Goal: Task Accomplishment & Management: Manage account settings

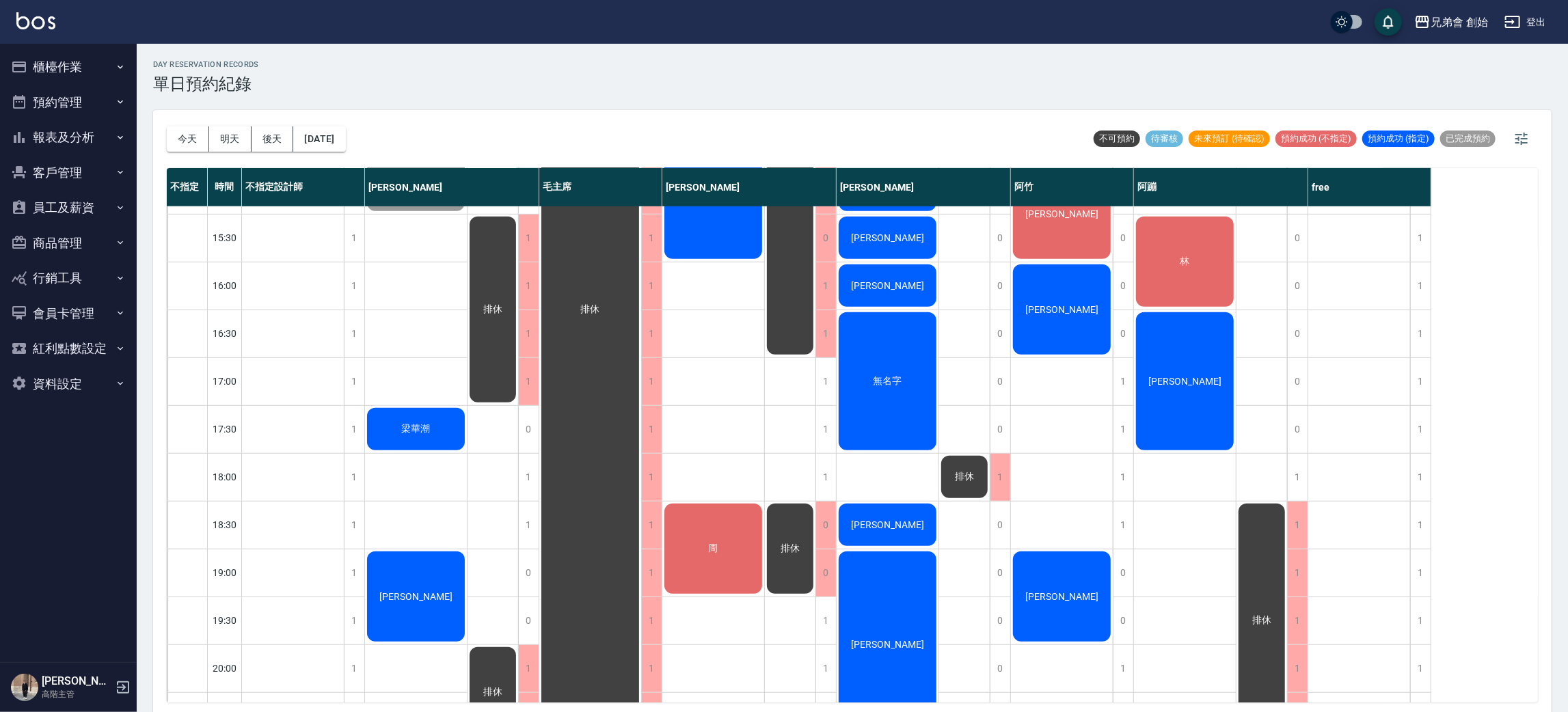
scroll to position [820, 0]
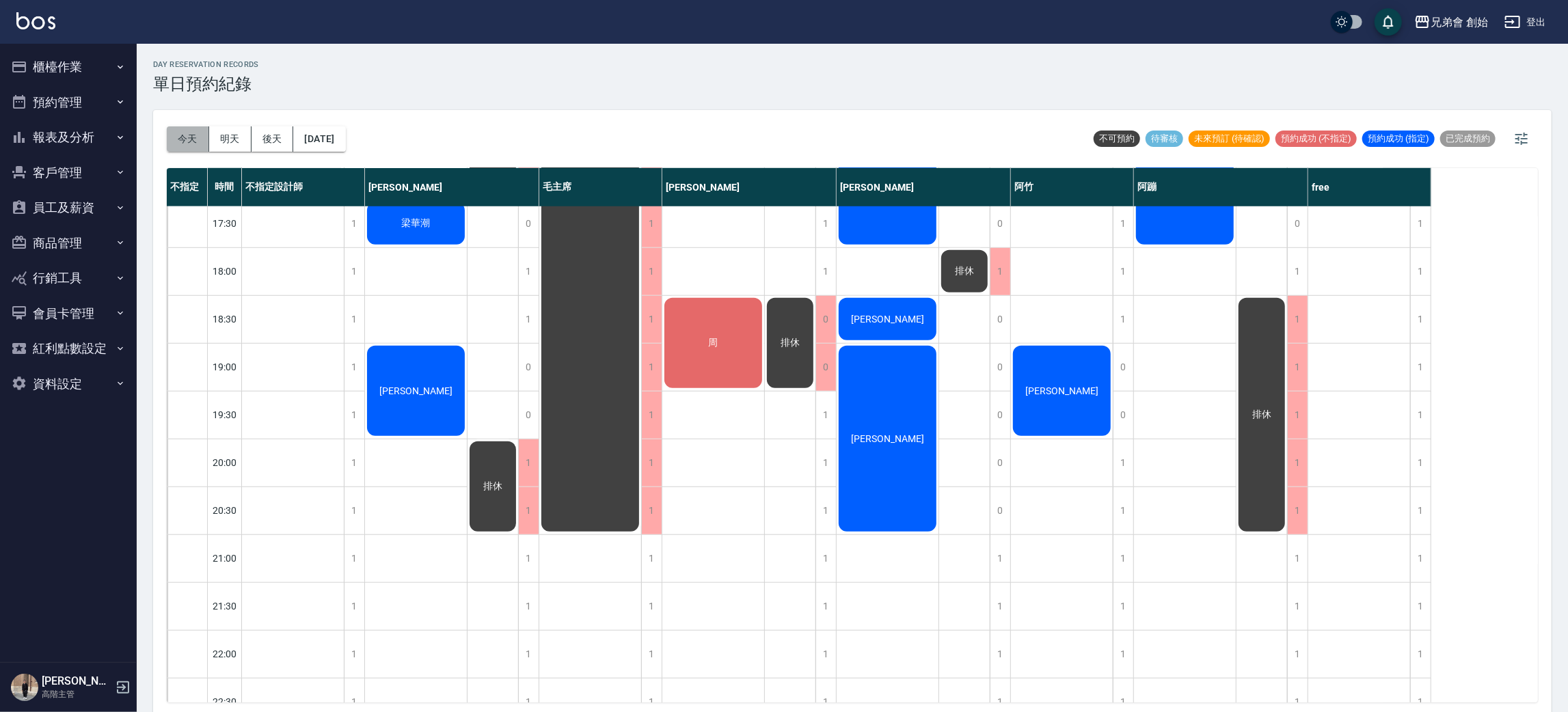
click at [199, 131] on button "今天" at bounding box center [188, 139] width 42 height 26
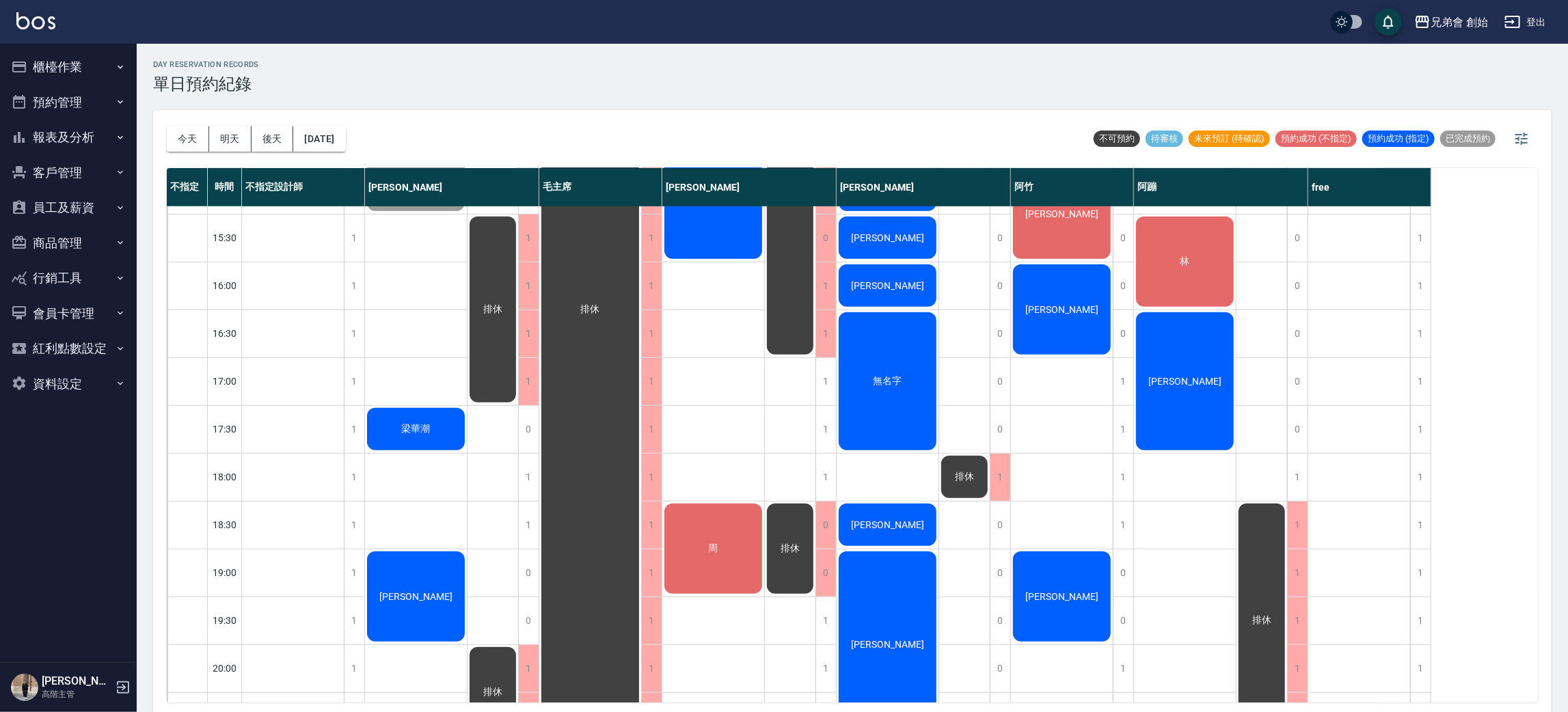
scroll to position [410, 0]
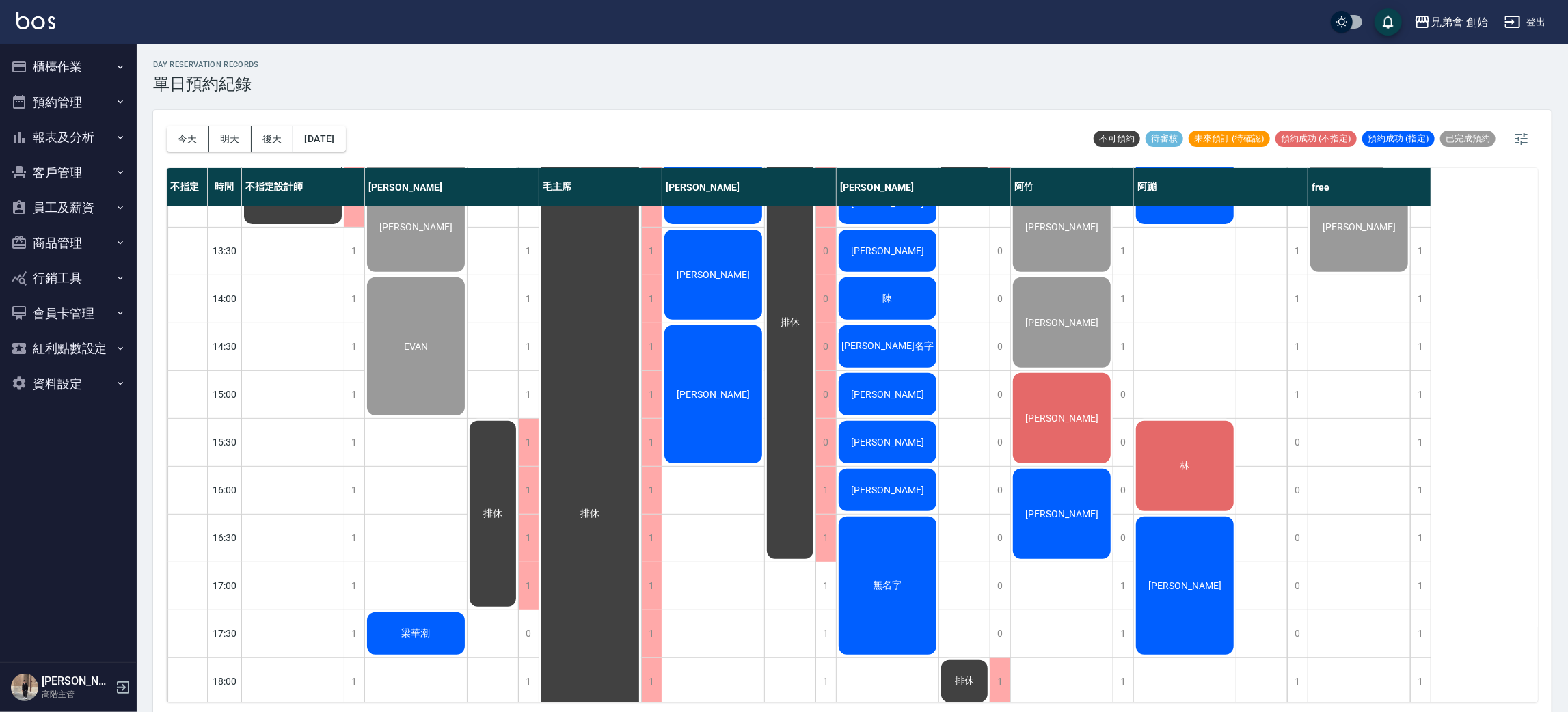
click at [344, 226] on div "Jimmy" at bounding box center [292, 155] width 102 height 142
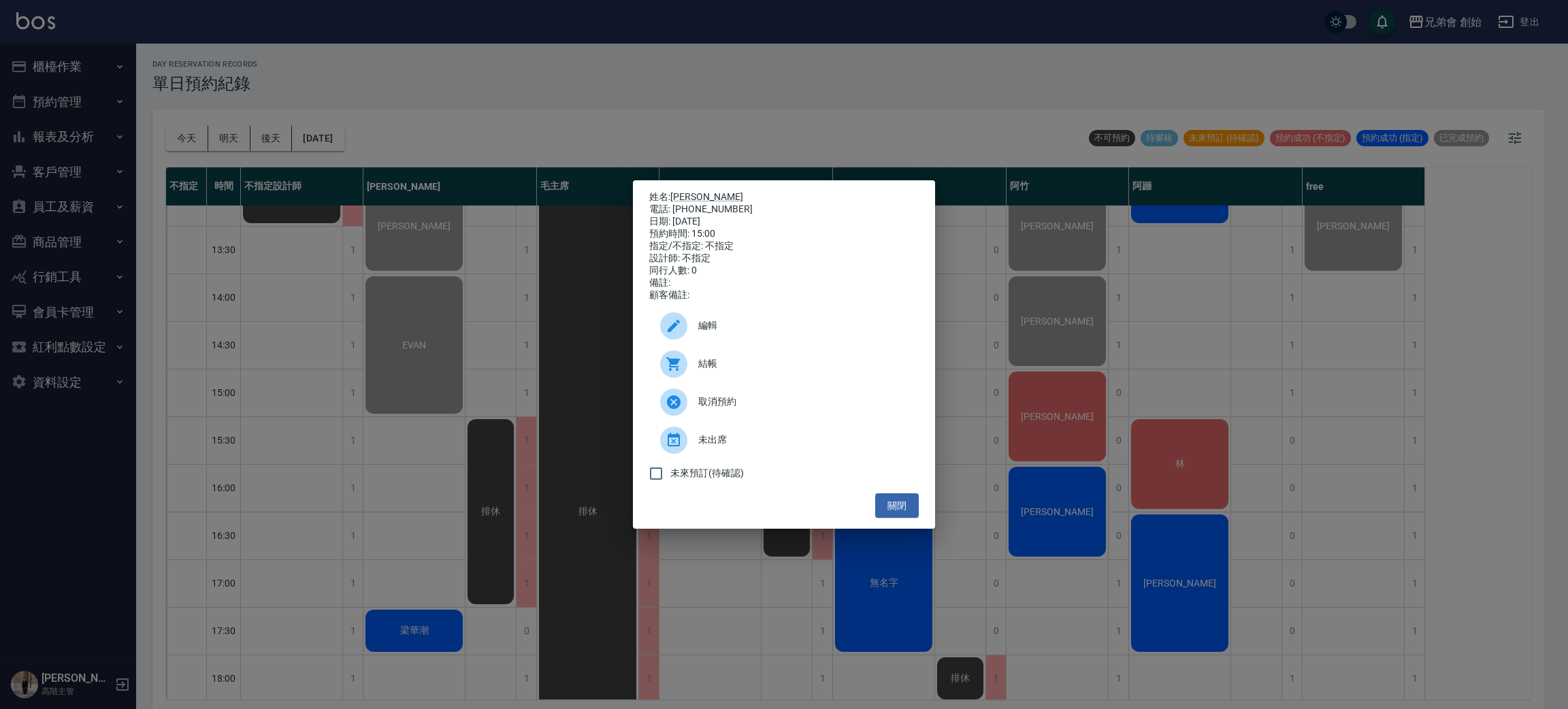
click at [719, 361] on div "結帳" at bounding box center [784, 364] width 270 height 38
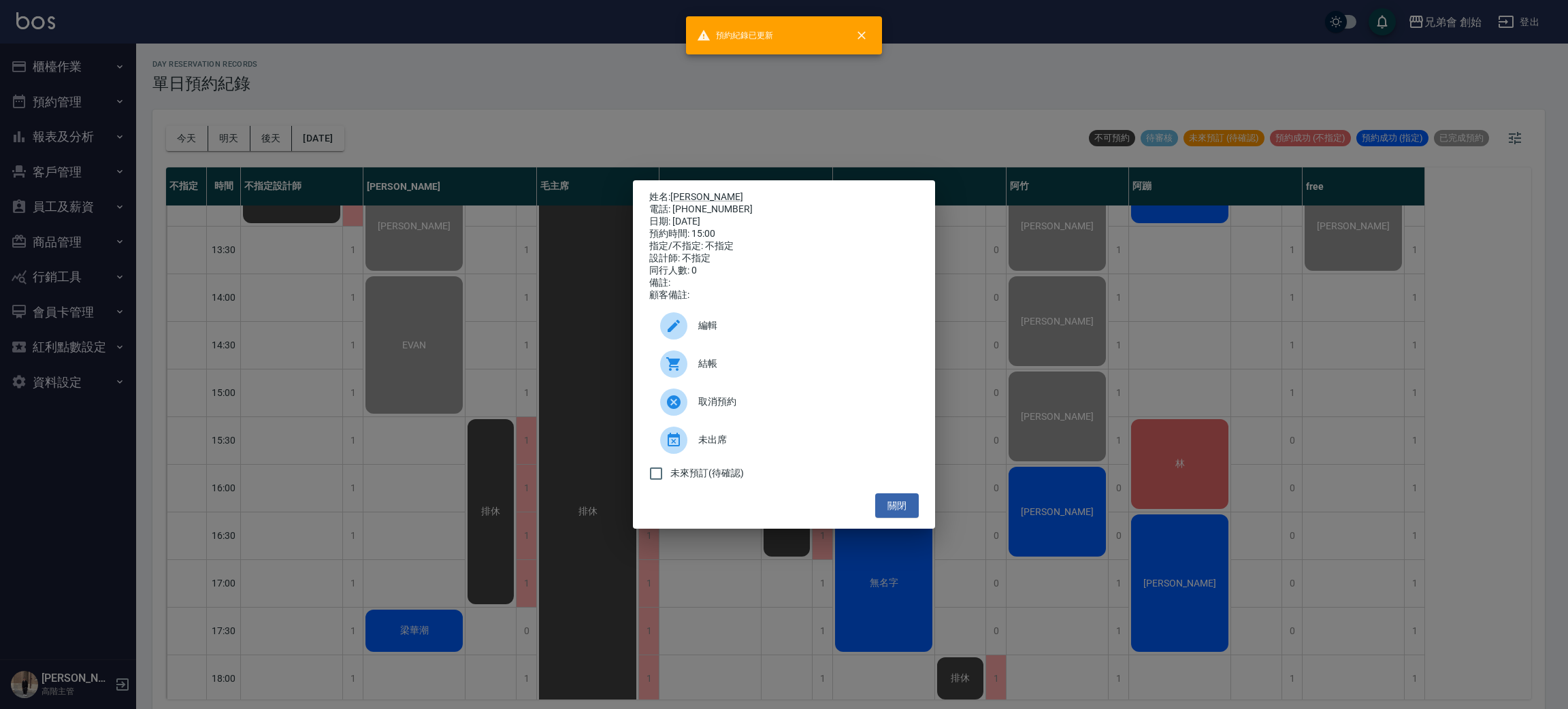
click at [1166, 350] on div "姓名: Jimmy 電話: 0913270710 日期: 2025/08/23 預約時間: 15:00 指定/不指定: 不指定 設計師: 不指定 同行人數: …" at bounding box center [784, 354] width 1568 height 709
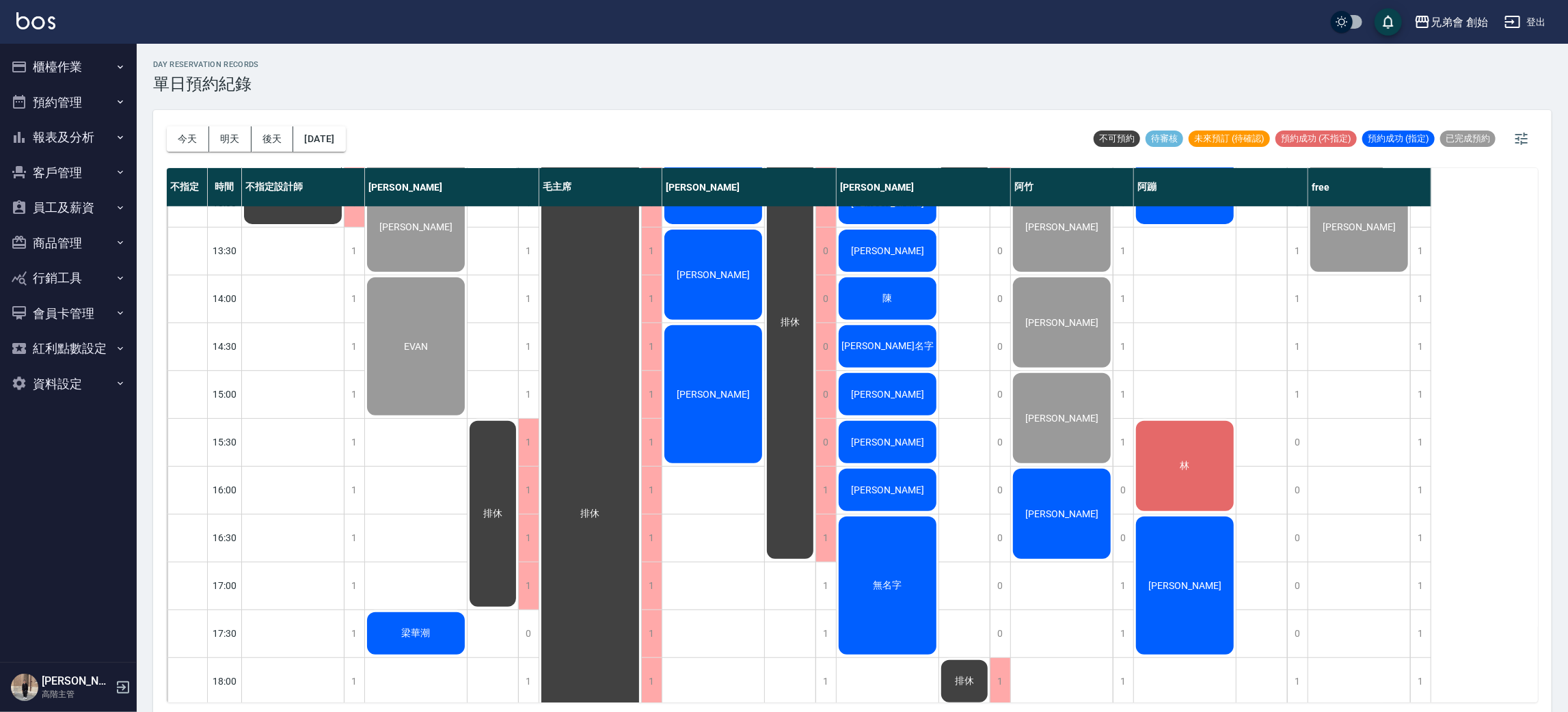
scroll to position [615, 0]
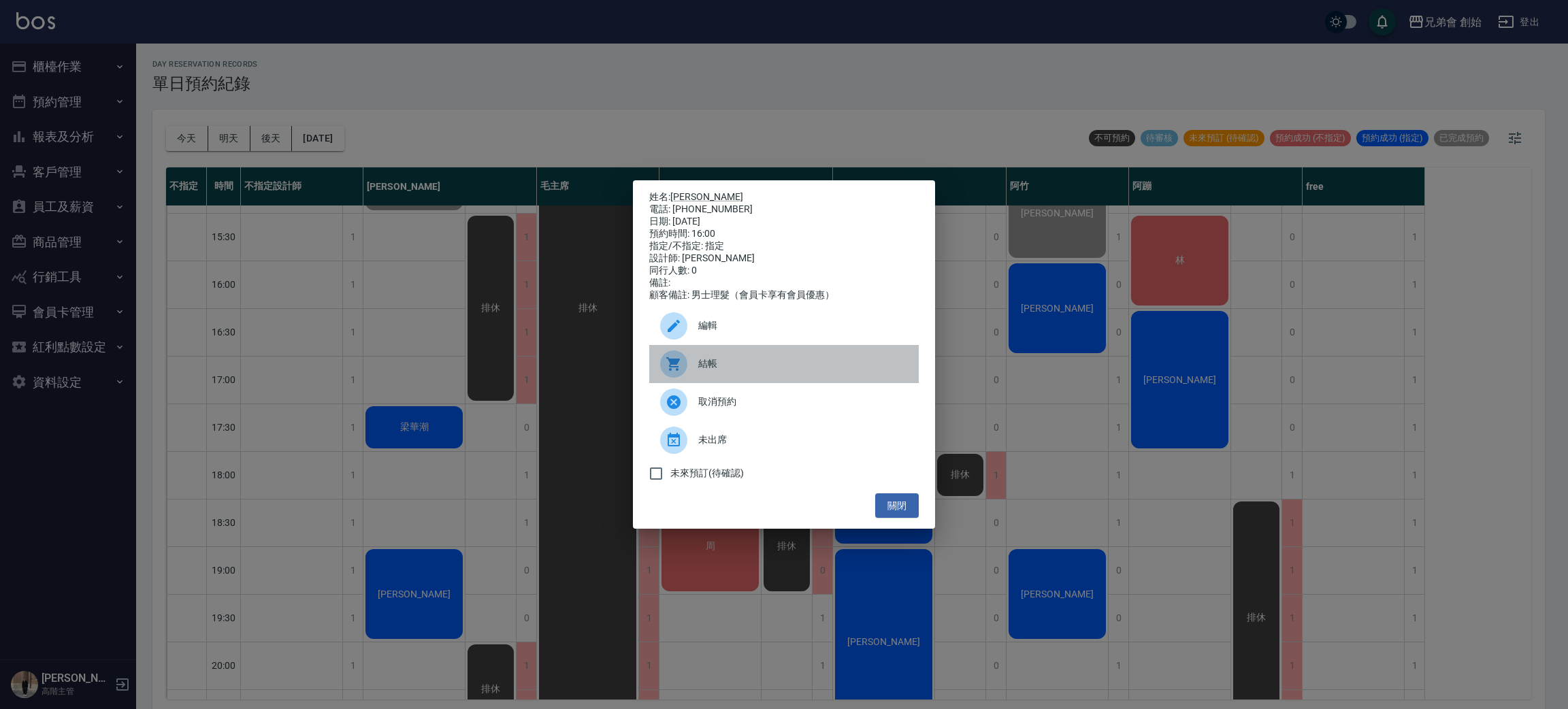
click at [785, 365] on span "結帳" at bounding box center [803, 363] width 210 height 14
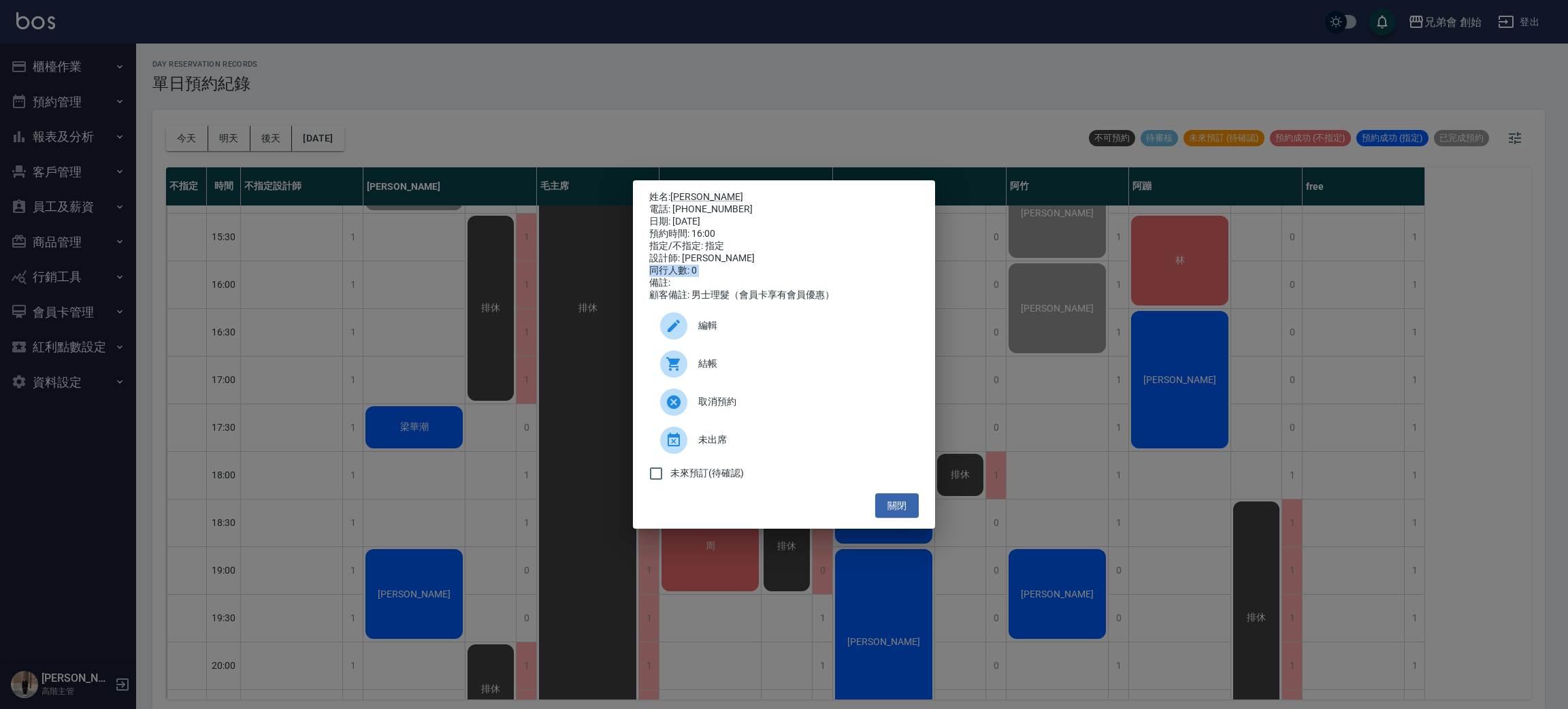
click at [389, 295] on div "姓名: 張俊豪 電話: 0909379077 日期: 2025/08/23 預約時間: 16:00 指定/不指定: 指定 設計師: 阿竹 同行人數: 0 備註…" at bounding box center [784, 354] width 1568 height 709
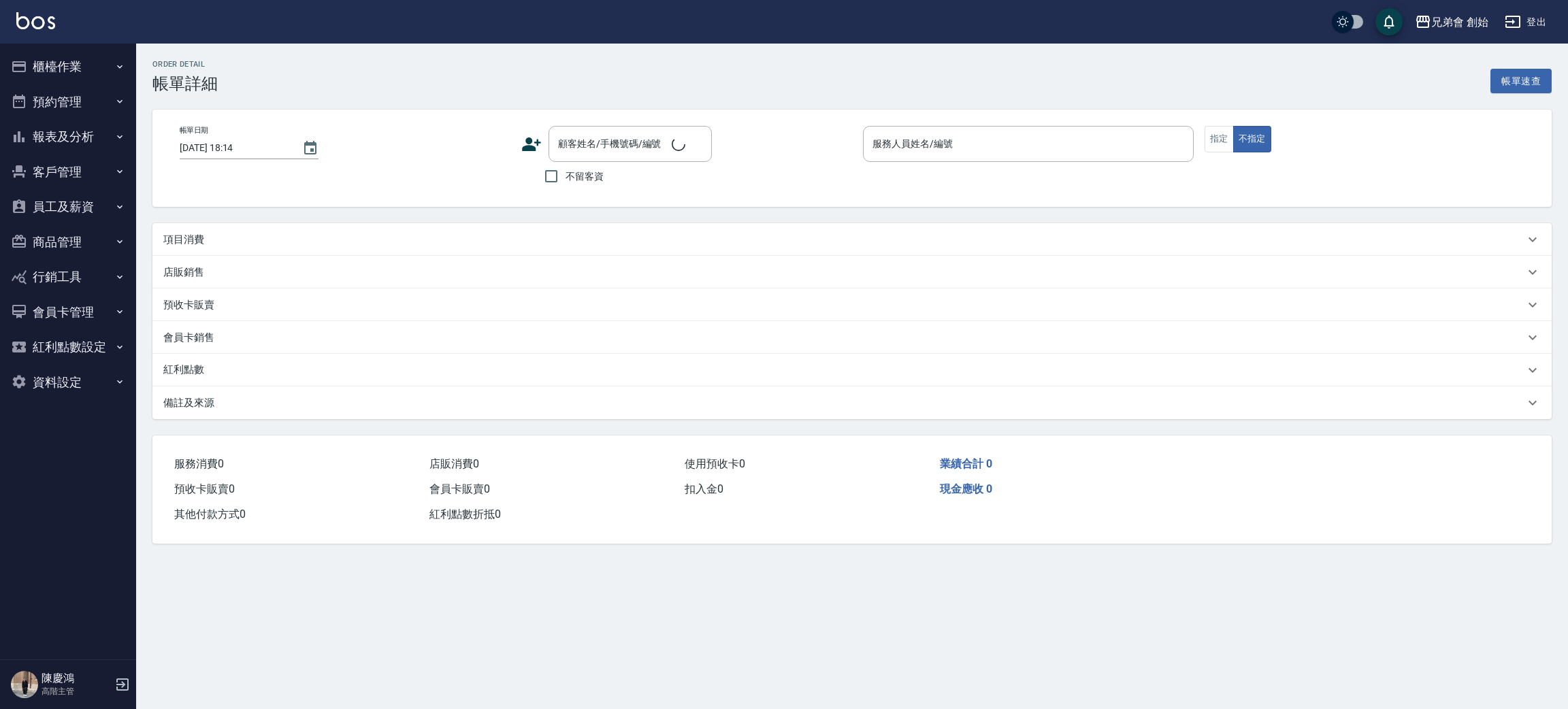
click at [231, 239] on div "項目消費" at bounding box center [844, 239] width 1361 height 14
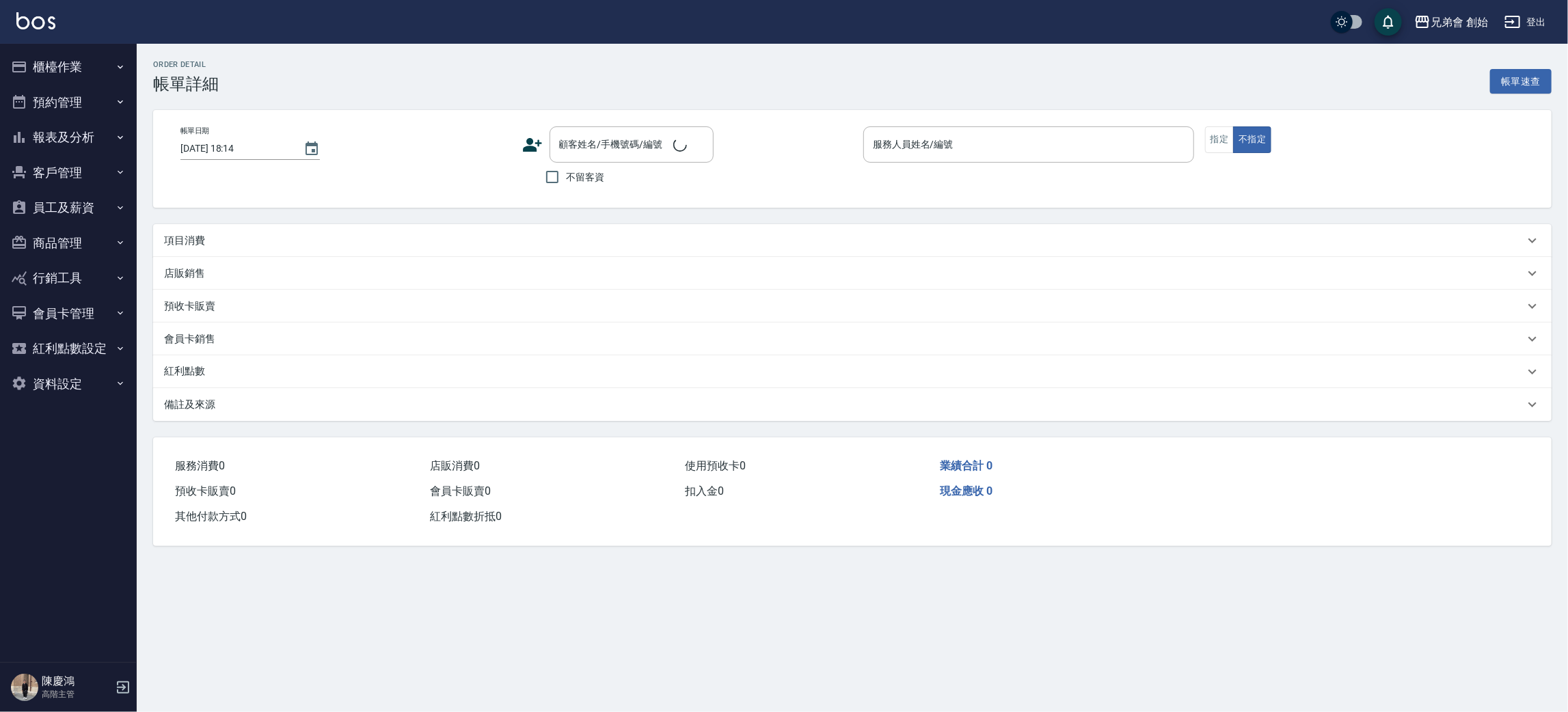
type input "[DATE] 15:00"
type input "阿竹 (無代號)"
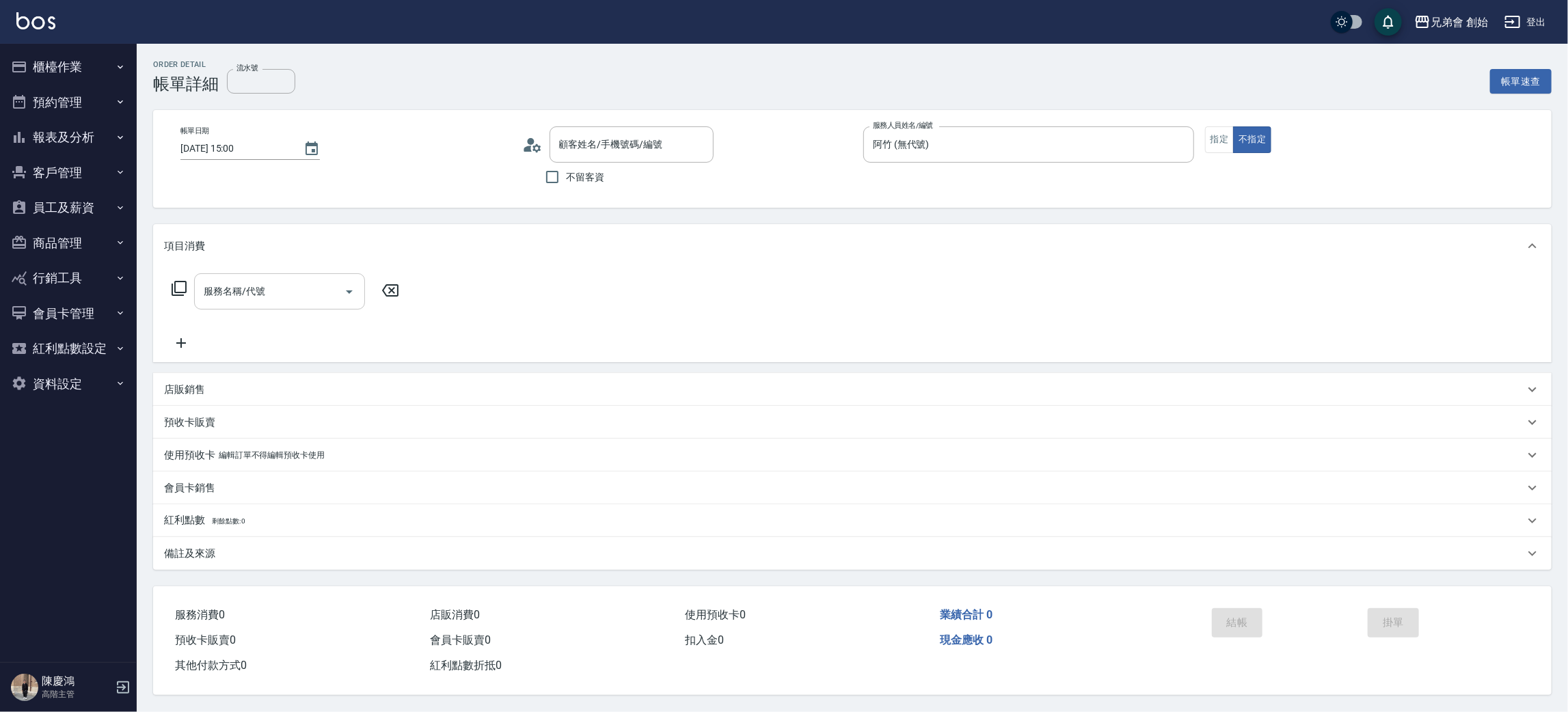
type input "Jimmy/0913270710/null"
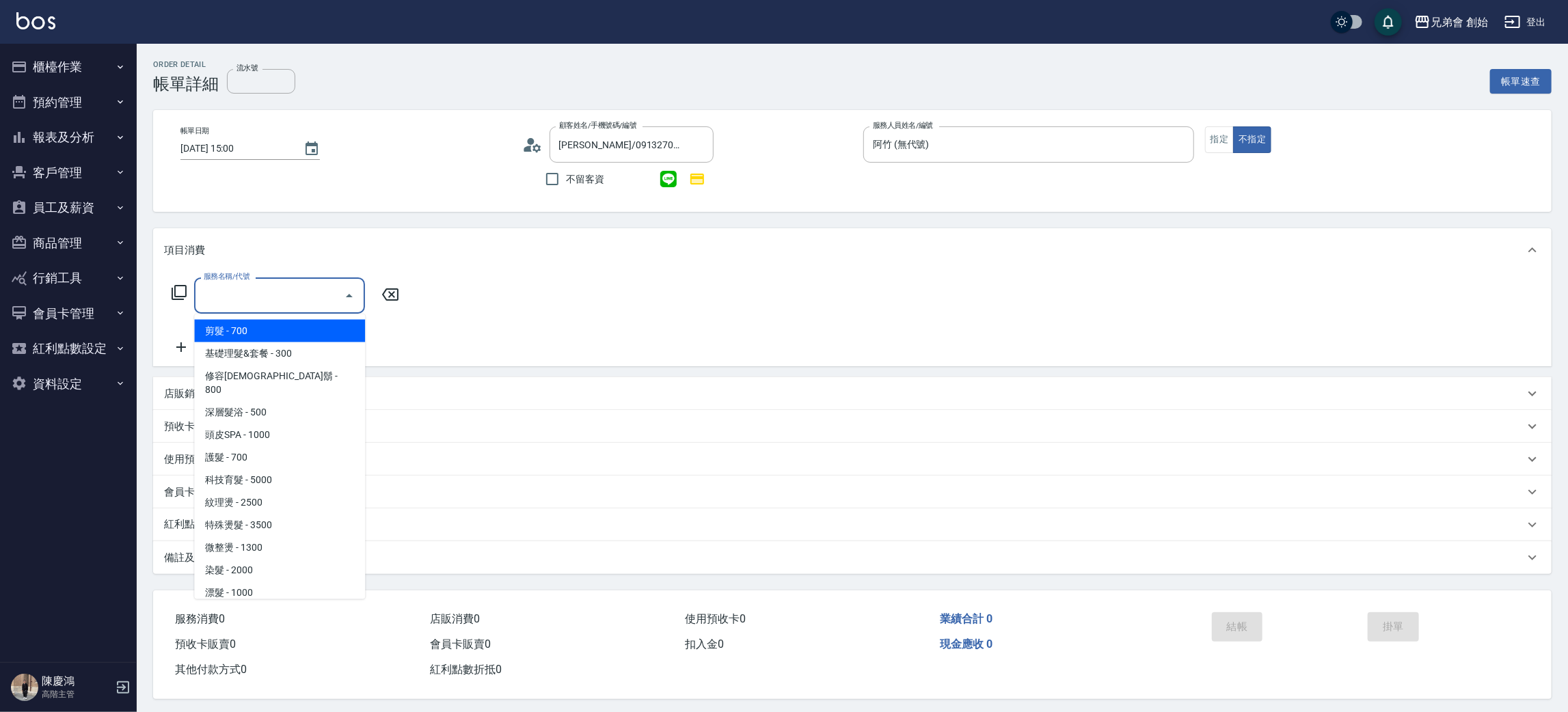
click at [269, 290] on input "服務名稱/代號" at bounding box center [268, 295] width 138 height 24
click at [281, 330] on span "剪髮 - 700" at bounding box center [279, 330] width 171 height 22
type input "剪髮(A01)"
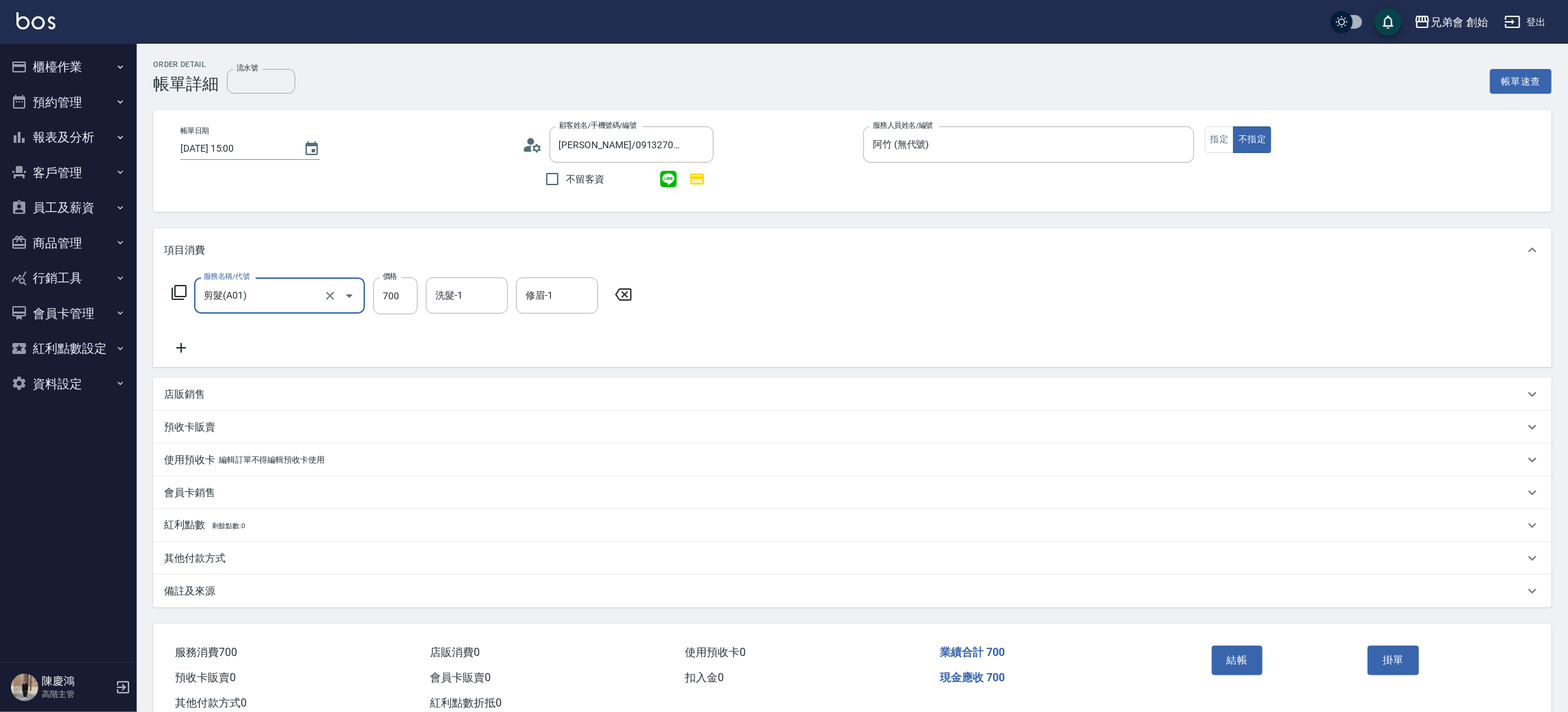
scroll to position [40, 0]
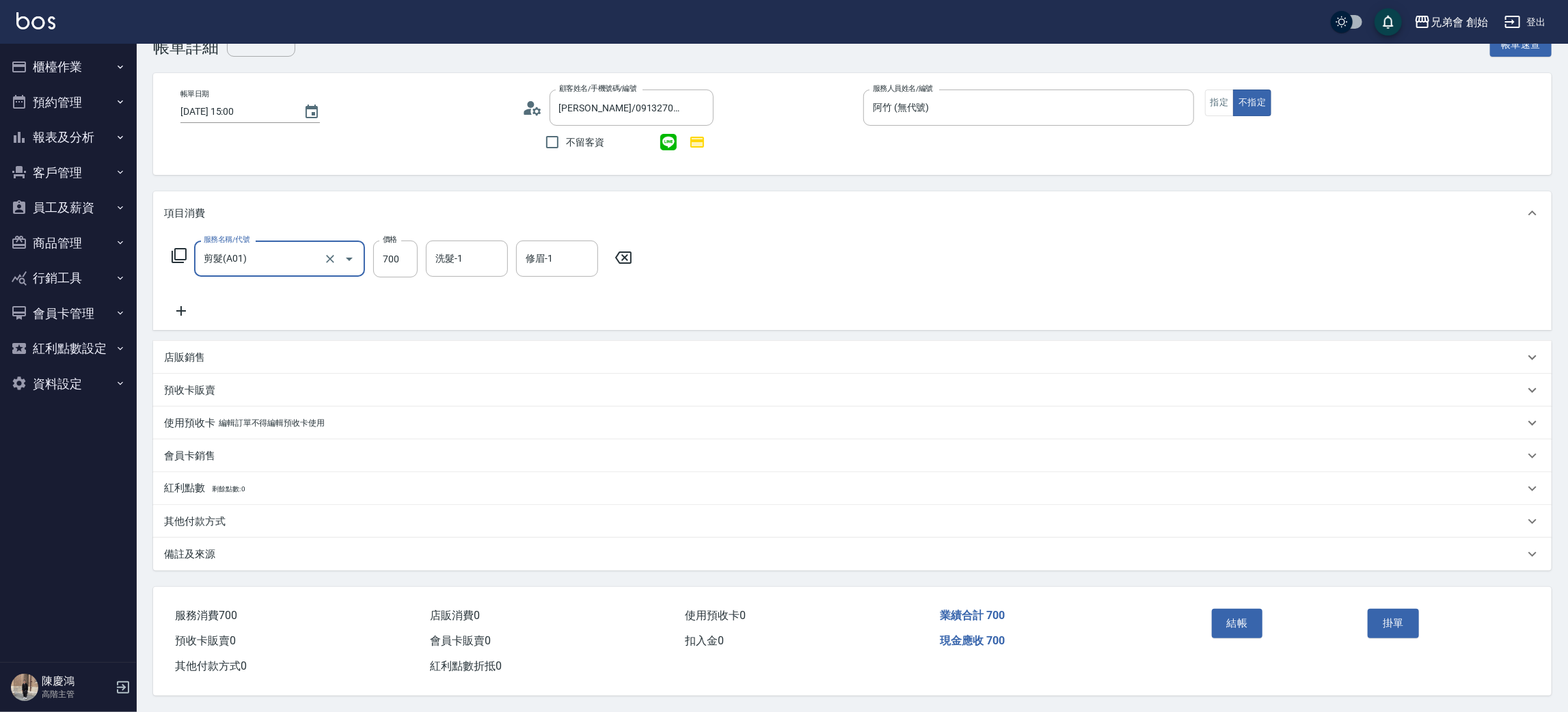
click at [1249, 624] on button "結帳" at bounding box center [1238, 623] width 51 height 29
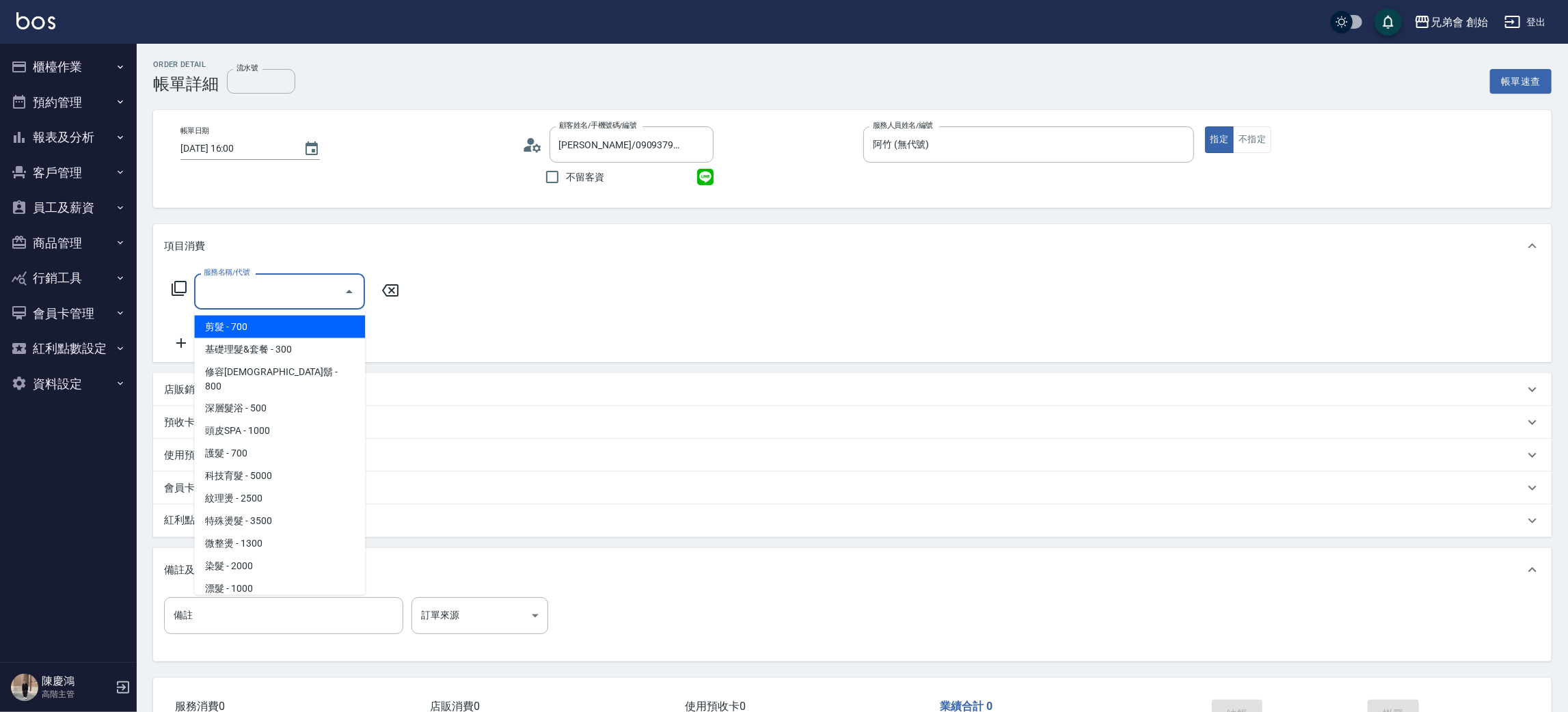
click at [306, 318] on span "剪髮 - 700" at bounding box center [279, 326] width 171 height 22
type input "剪髮(A01)"
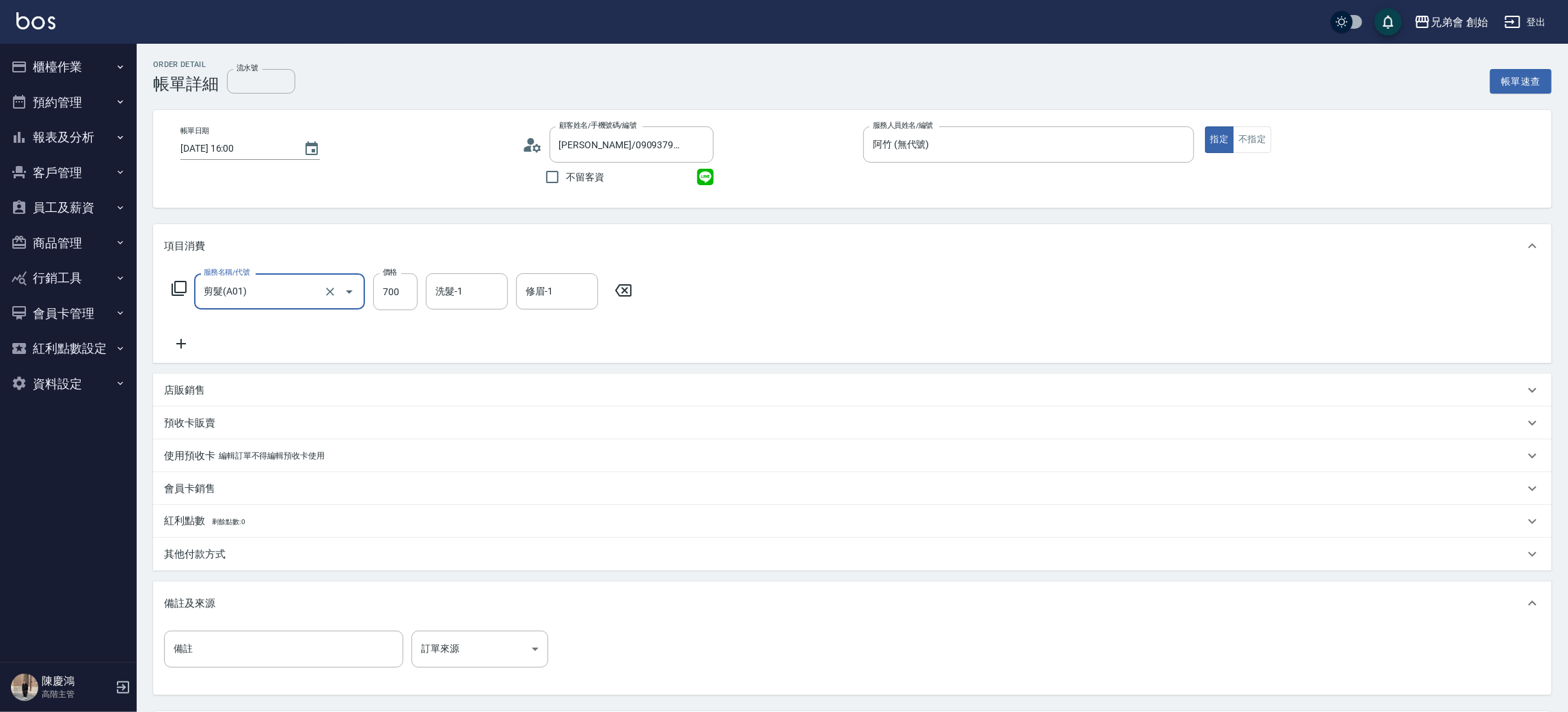
scroll to position [128, 0]
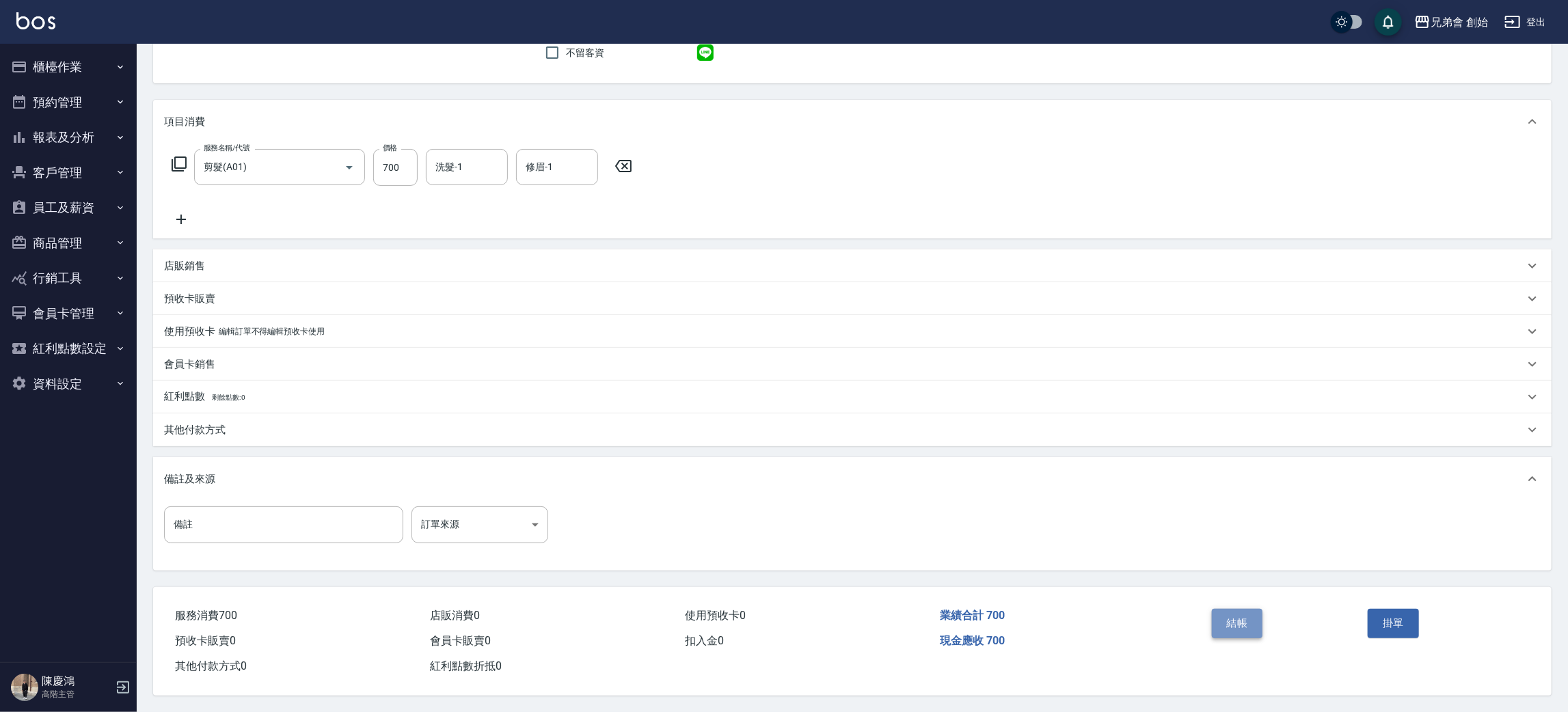
click at [1240, 621] on button "結帳" at bounding box center [1238, 623] width 51 height 29
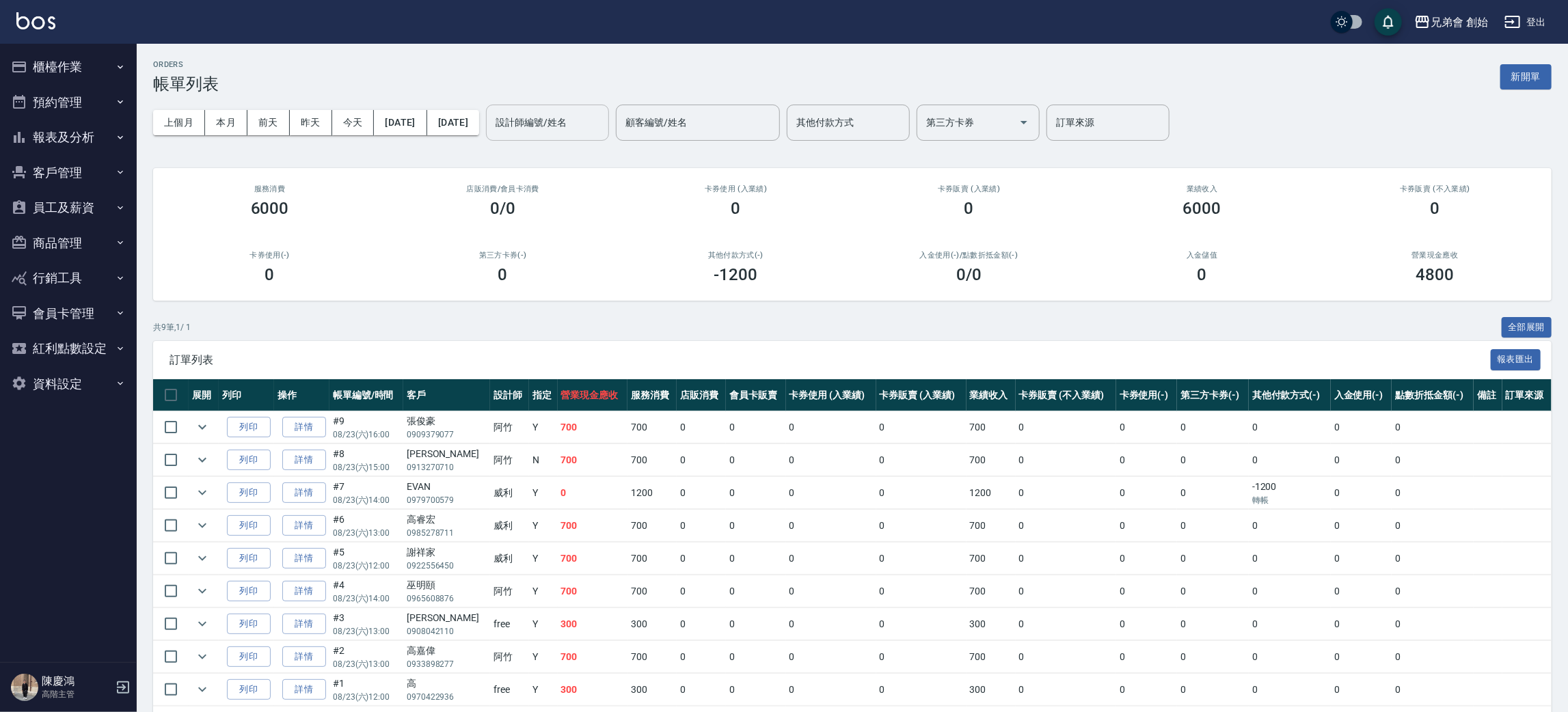
click at [603, 116] on input "設計師編號/姓名" at bounding box center [548, 122] width 111 height 24
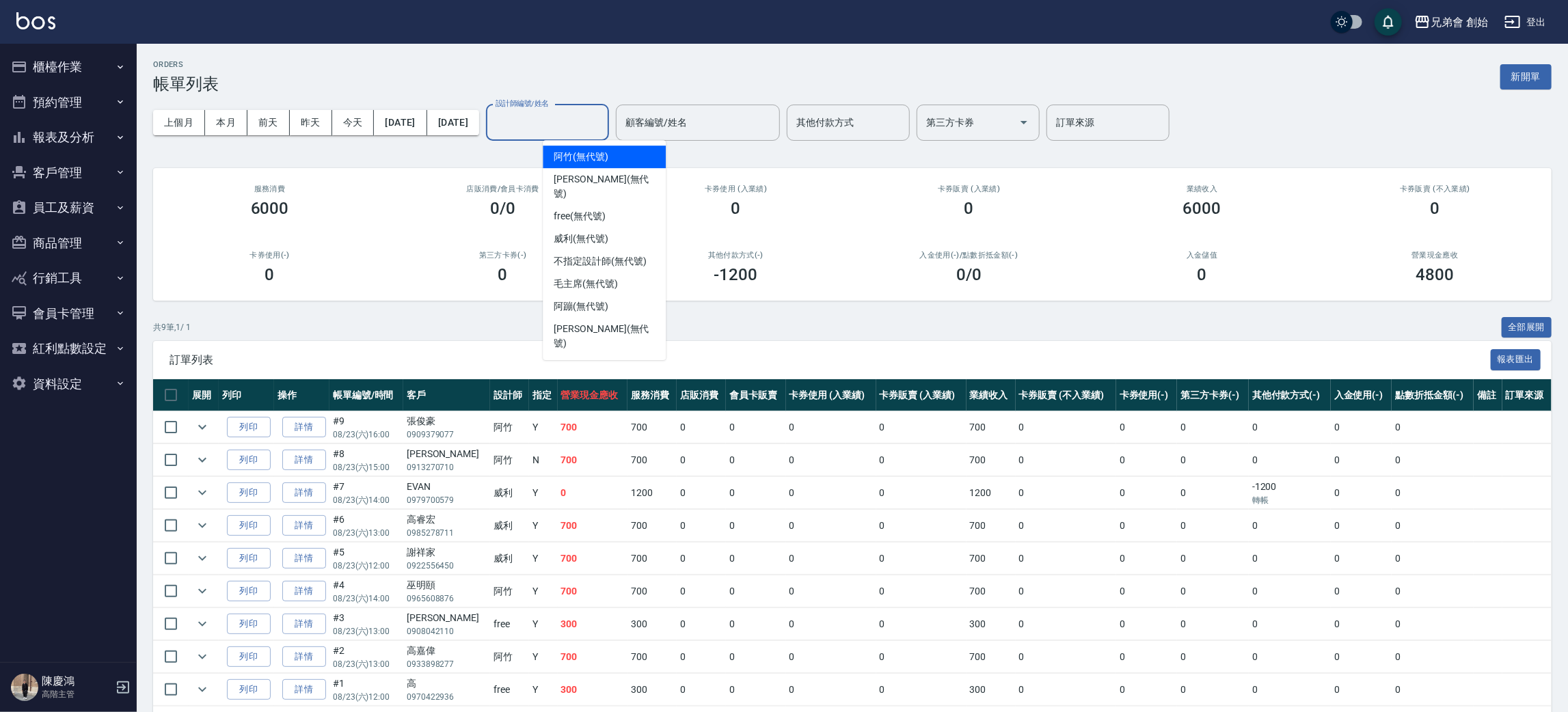
click at [593, 150] on span "阿竹 (無代號)" at bounding box center [581, 156] width 55 height 14
type input "阿竹 (無代號)"
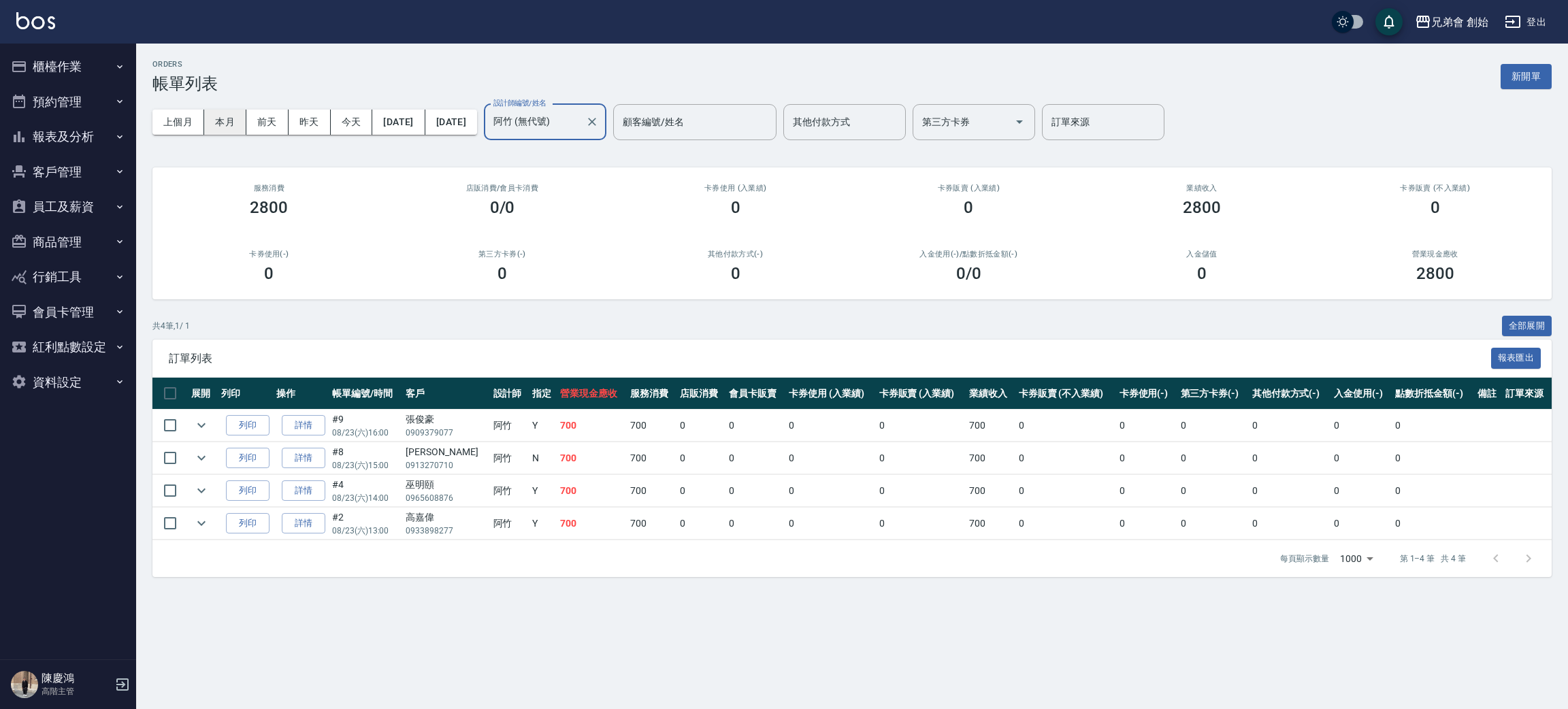
click at [218, 112] on button "本月" at bounding box center [225, 122] width 42 height 25
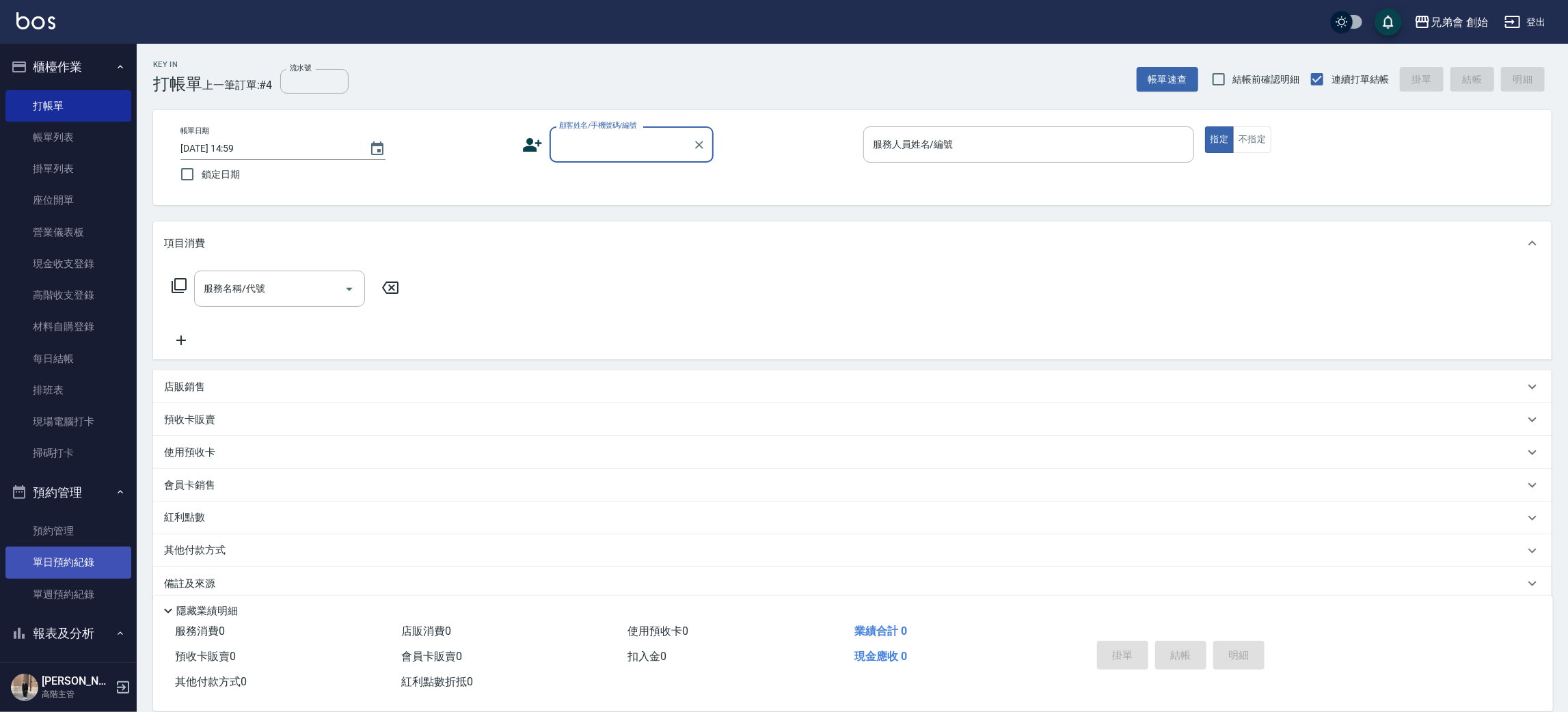
click at [64, 564] on link "單日預約紀錄" at bounding box center [69, 562] width 126 height 31
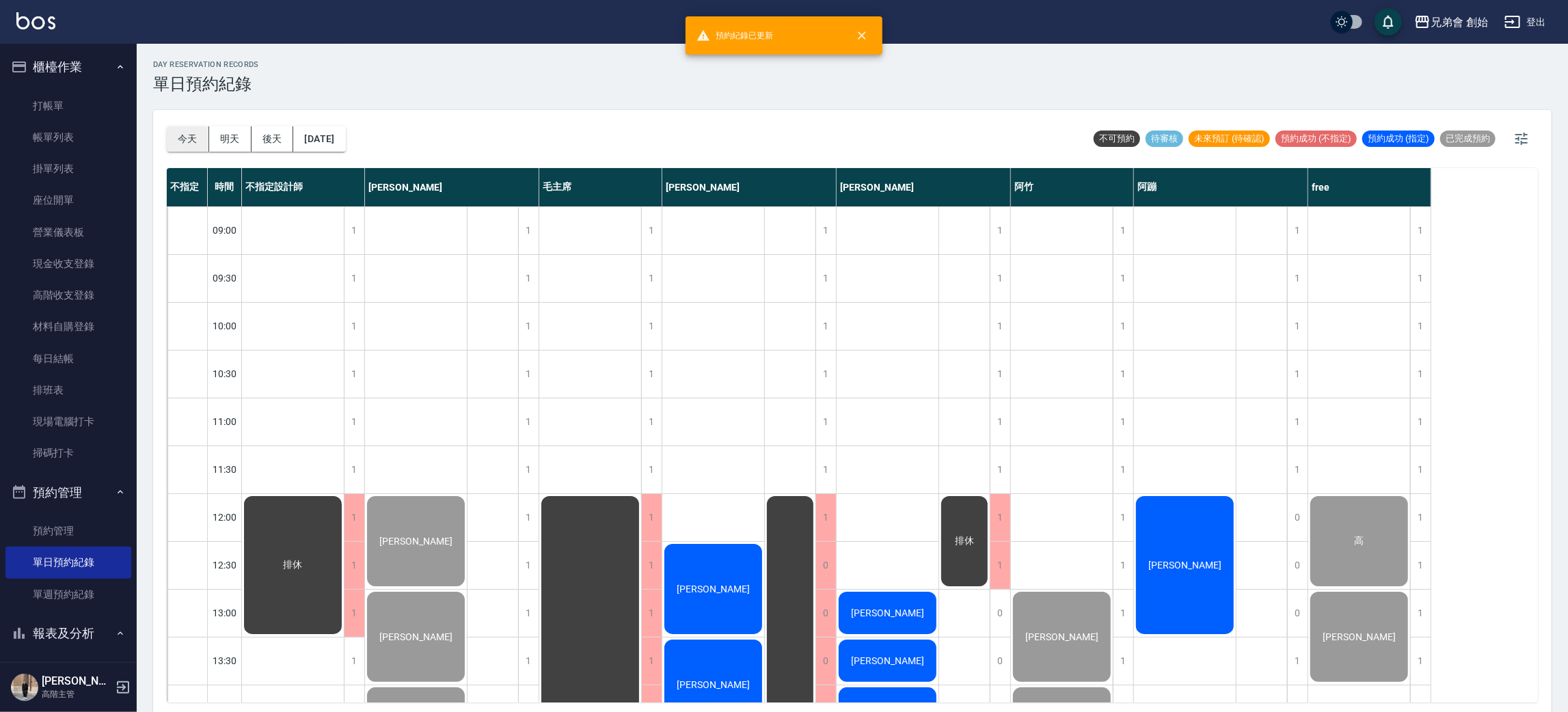
click at [195, 144] on button "今天" at bounding box center [188, 139] width 42 height 26
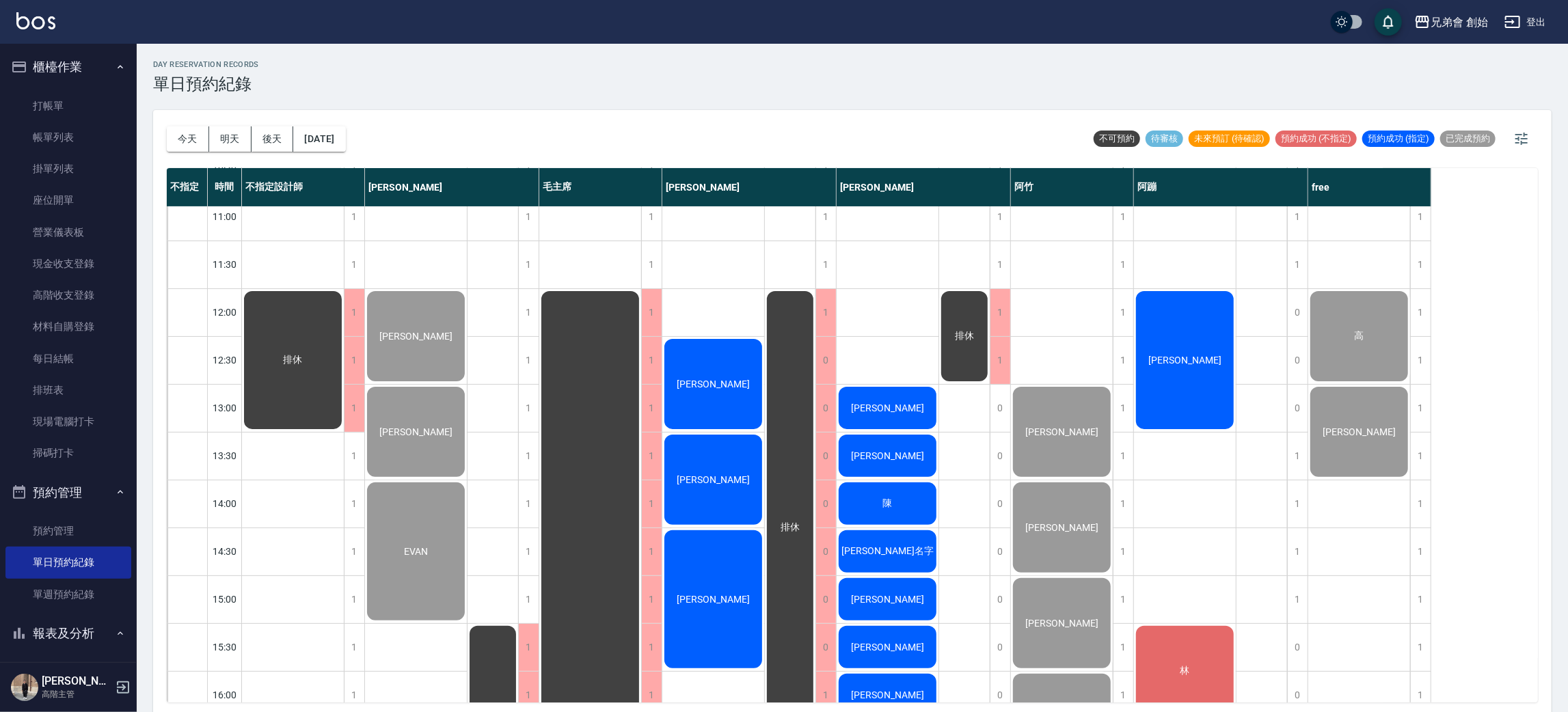
scroll to position [410, 0]
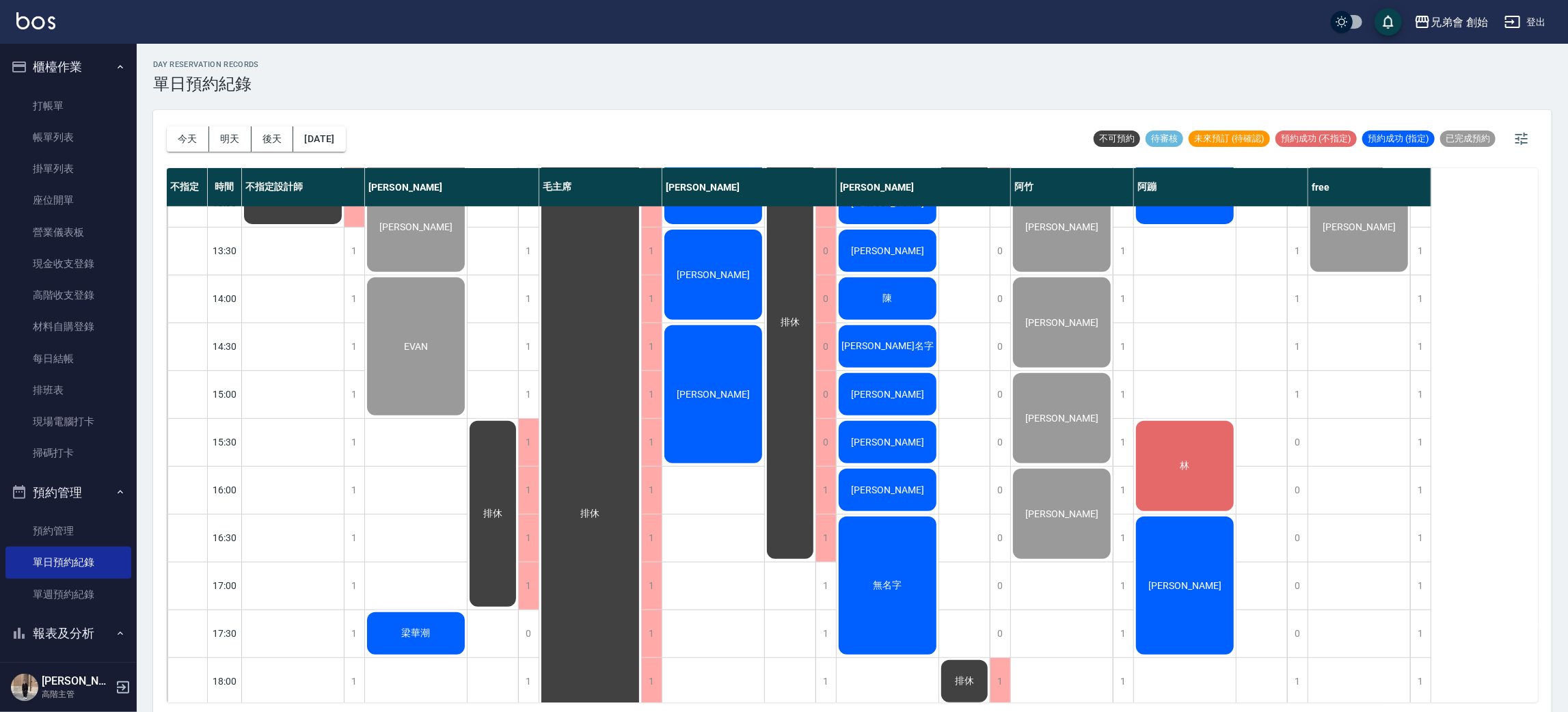
click at [344, 226] on div "鄭睿璘" at bounding box center [292, 155] width 102 height 142
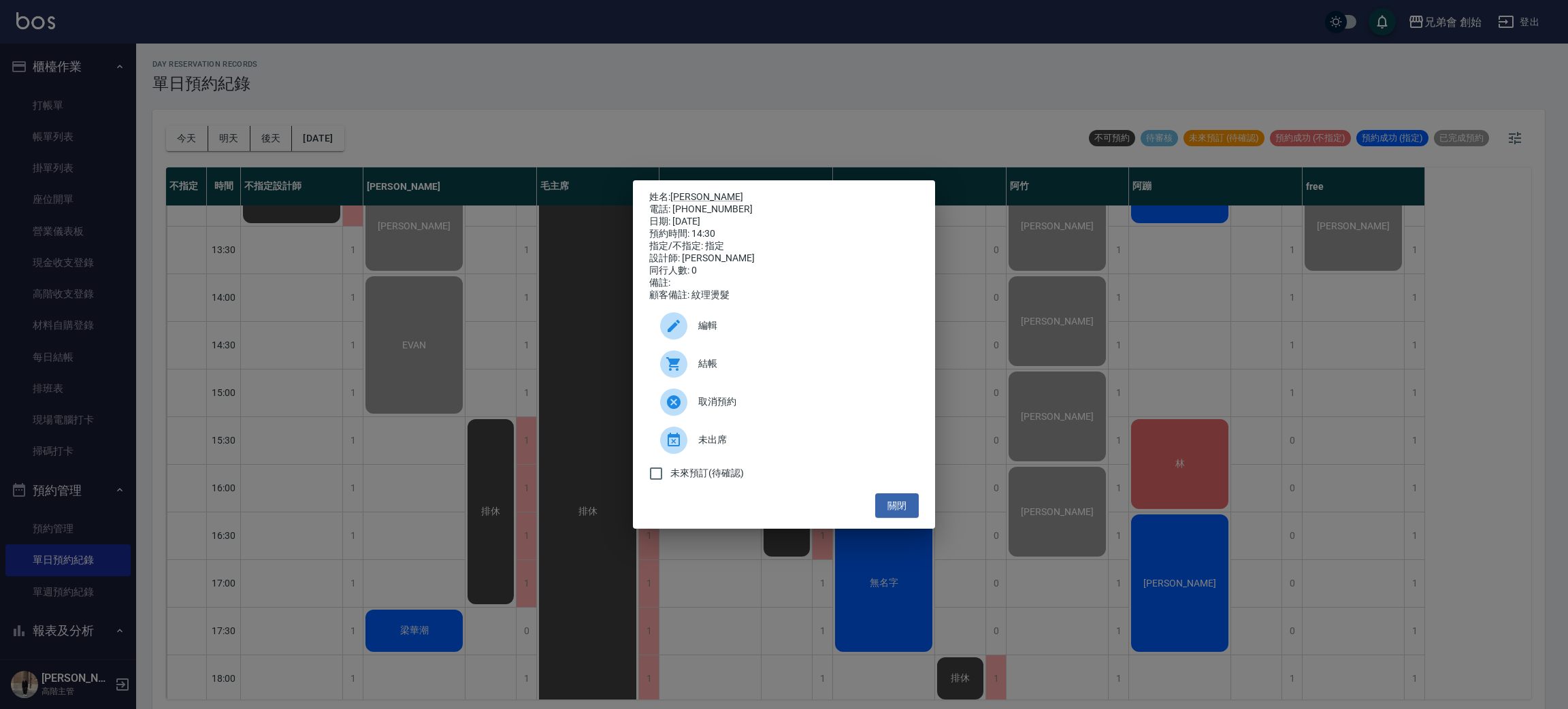
click at [735, 332] on span "編輯" at bounding box center [803, 325] width 210 height 14
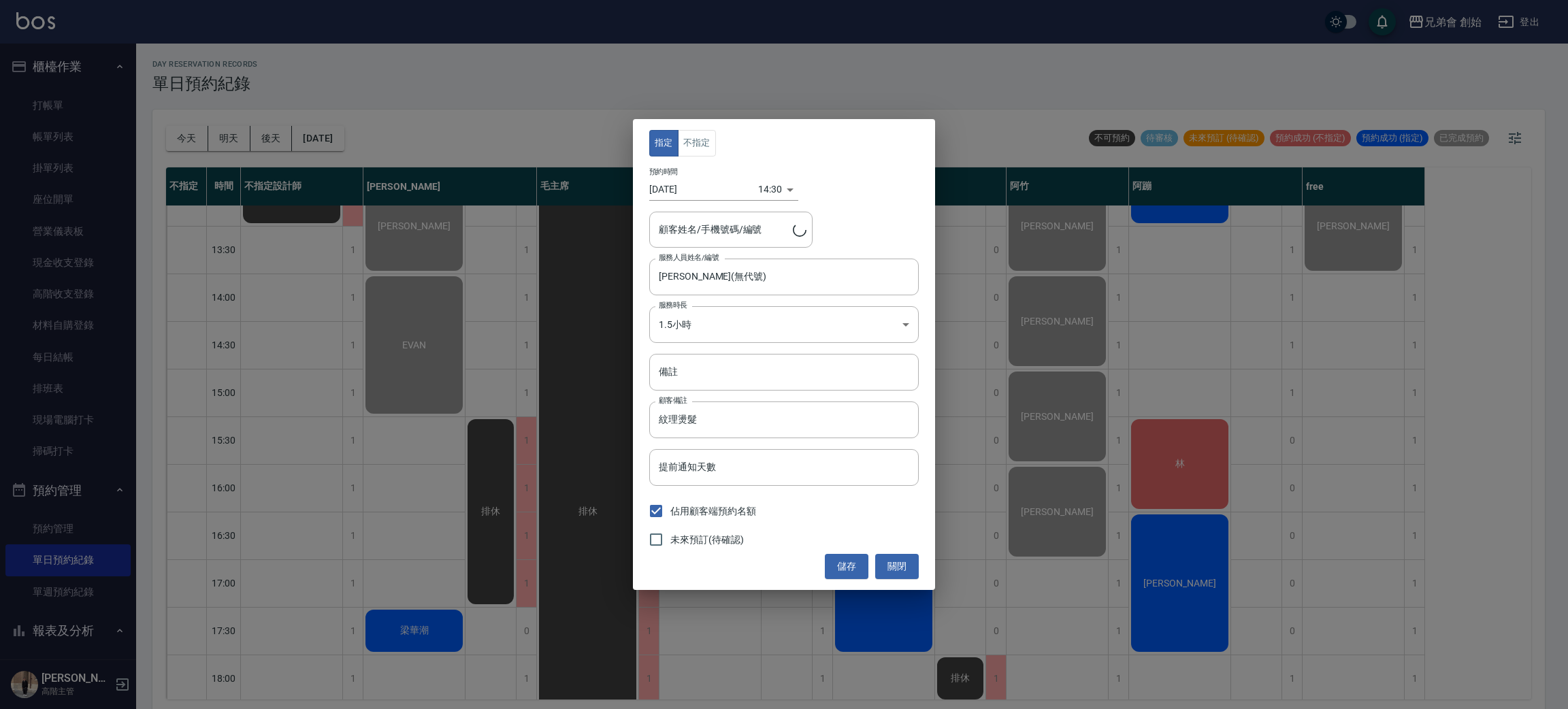
type input "鄭睿璘/0968237979/"
click at [722, 369] on input "備註" at bounding box center [784, 372] width 270 height 37
type input "4800"
click at [836, 565] on button "儲存" at bounding box center [847, 566] width 44 height 25
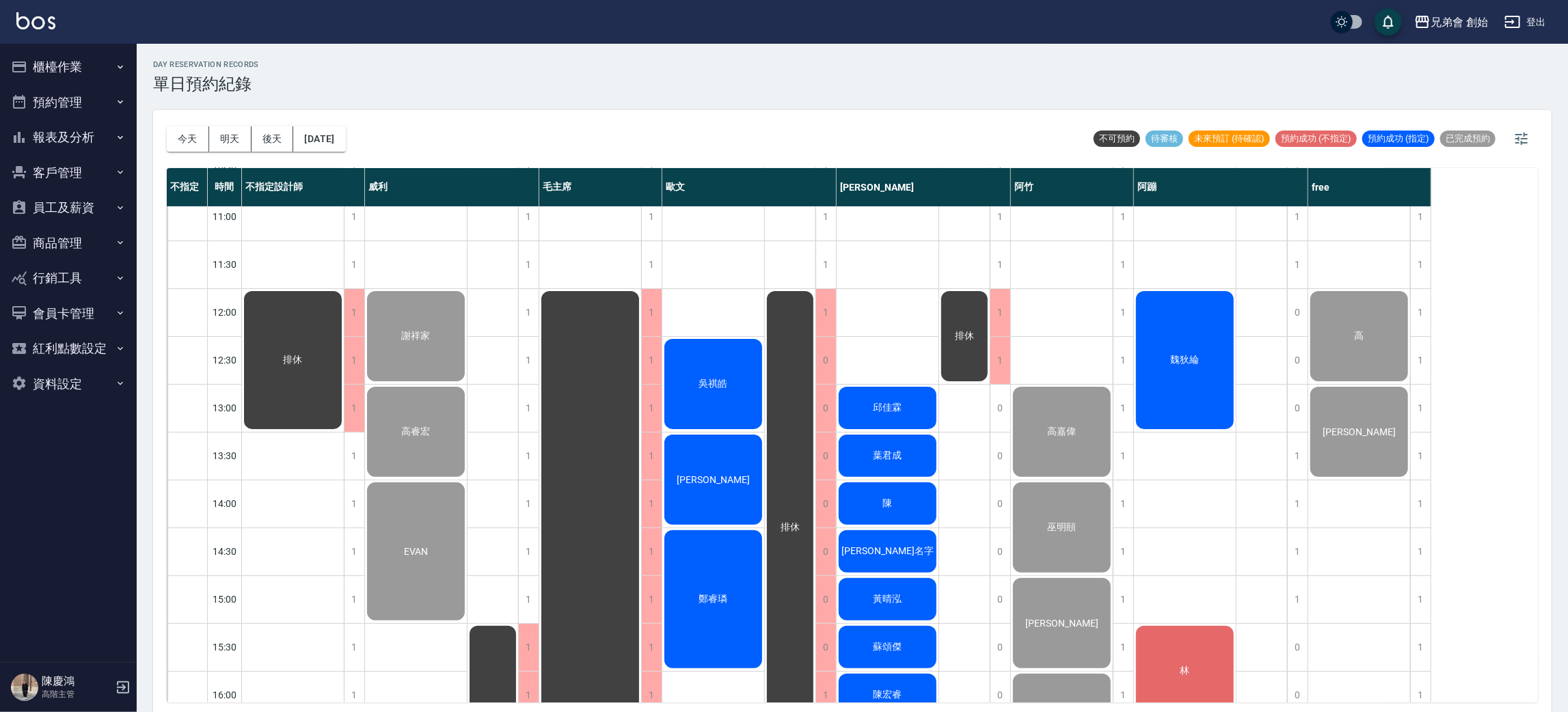
scroll to position [410, 0]
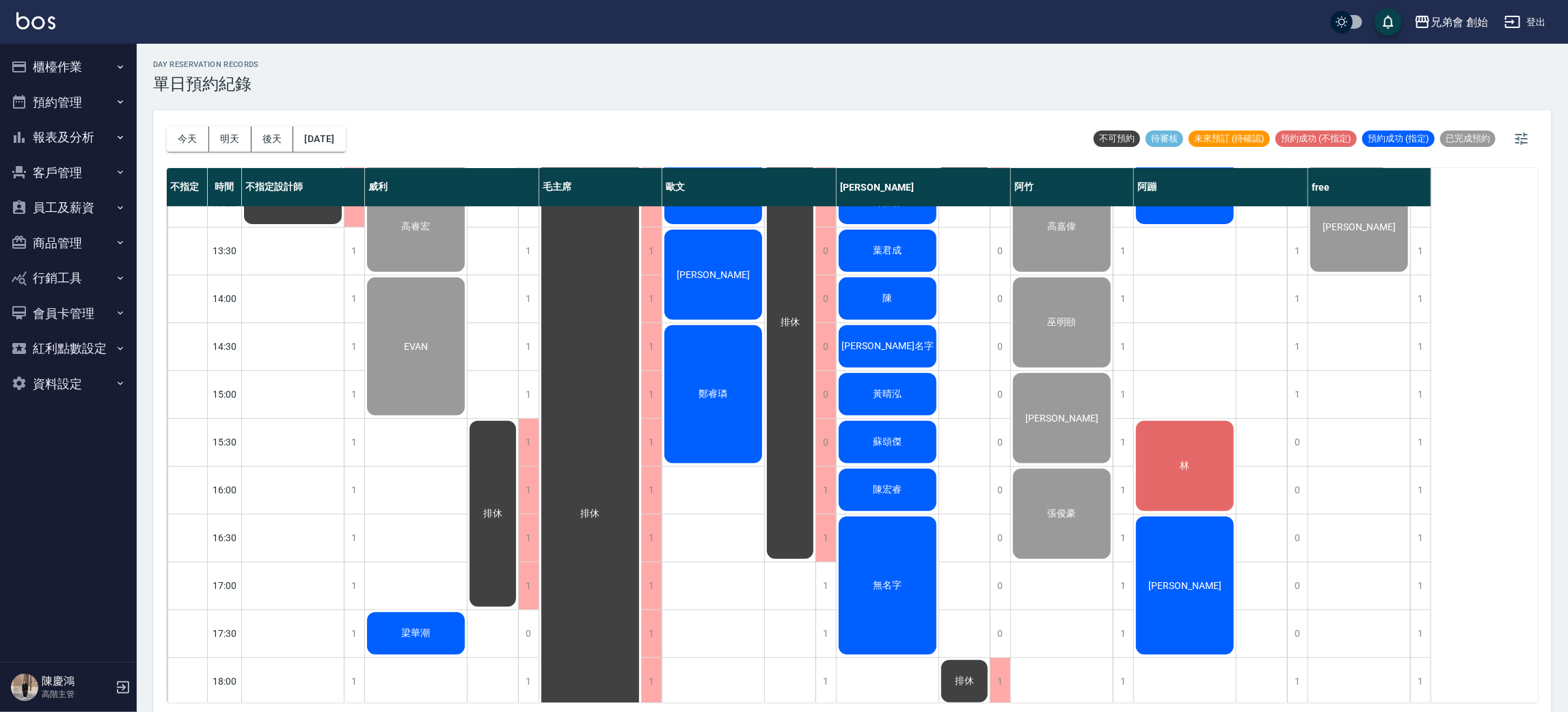
click at [344, 226] on div "[PERSON_NAME]" at bounding box center [292, 155] width 102 height 142
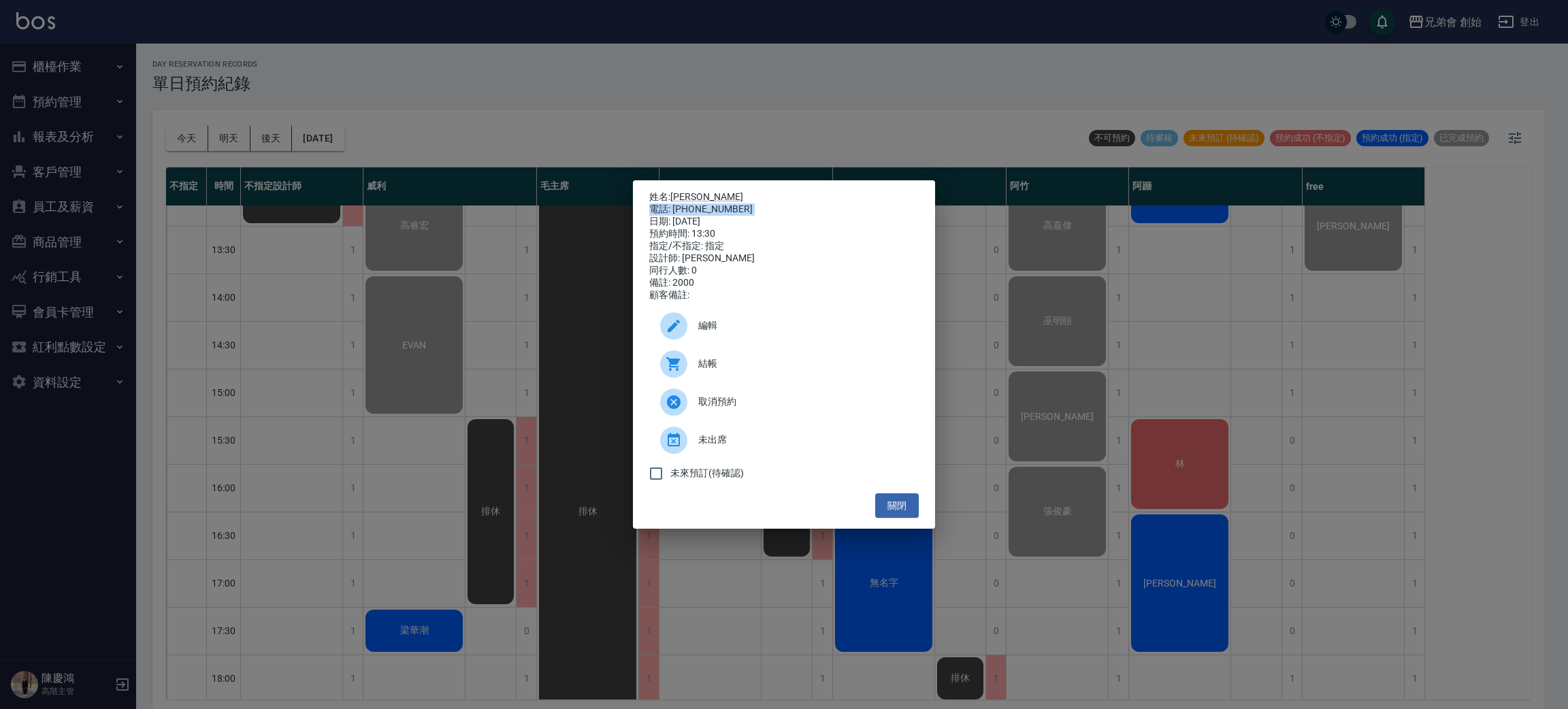
click at [421, 215] on div "姓名: 思凱 電話: [PHONE_NUMBER] 日期: [DATE] 預約時間: 13:30 指定/不指定: 指定 設計師: [PERSON_NAME] …" at bounding box center [784, 354] width 1568 height 709
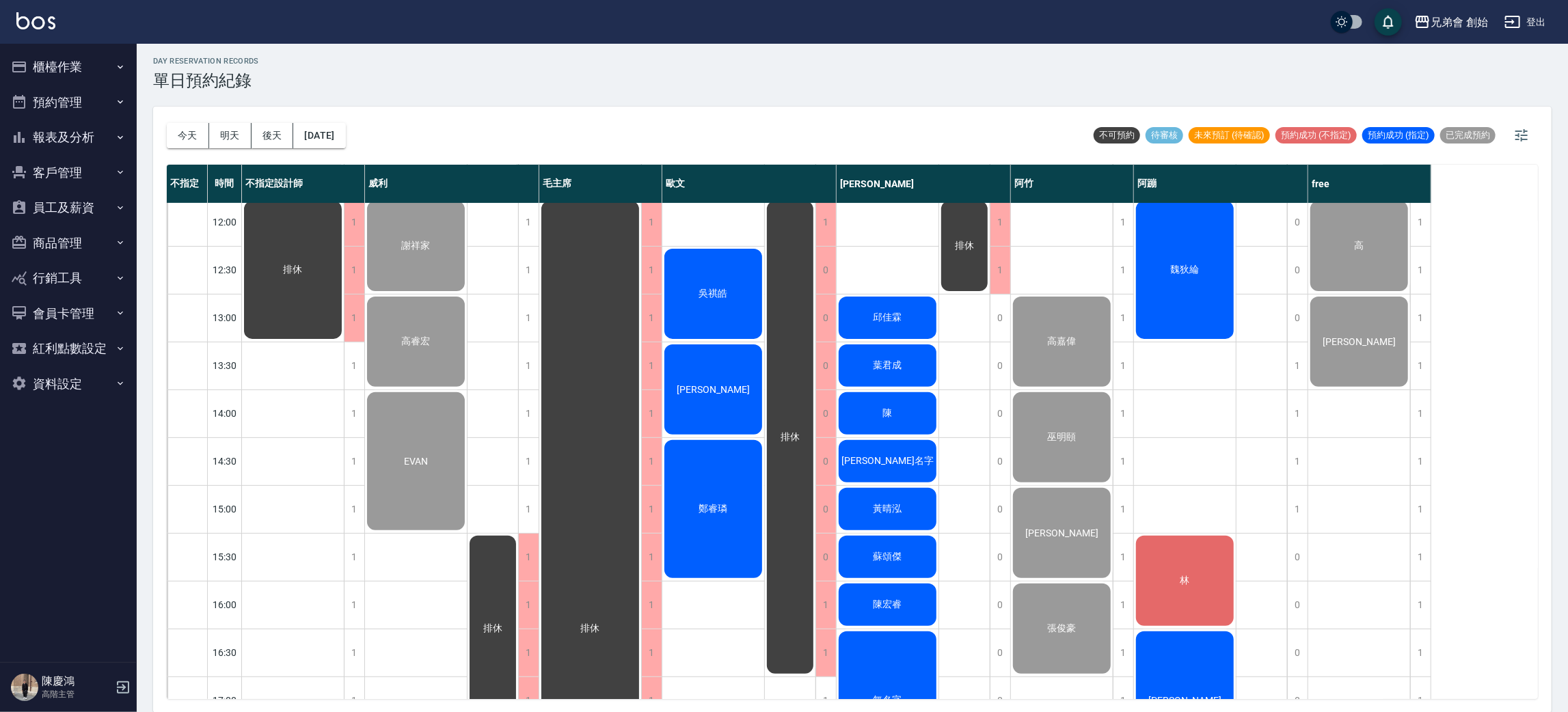
scroll to position [805, 0]
